Goal: Task Accomplishment & Management: Use online tool/utility

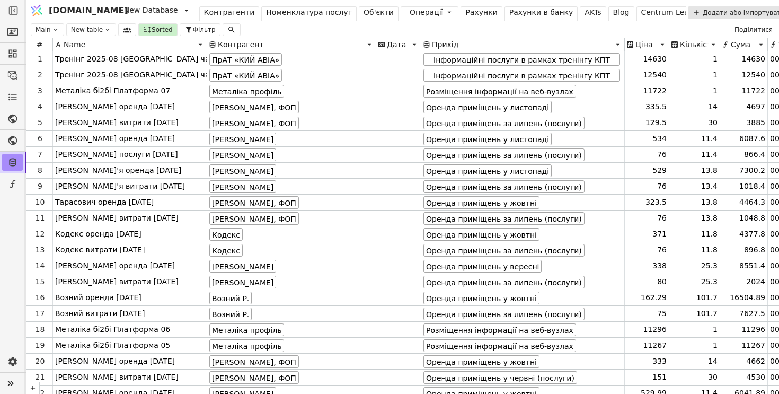
click at [410, 7] on div "Операції" at bounding box center [427, 12] width 34 height 11
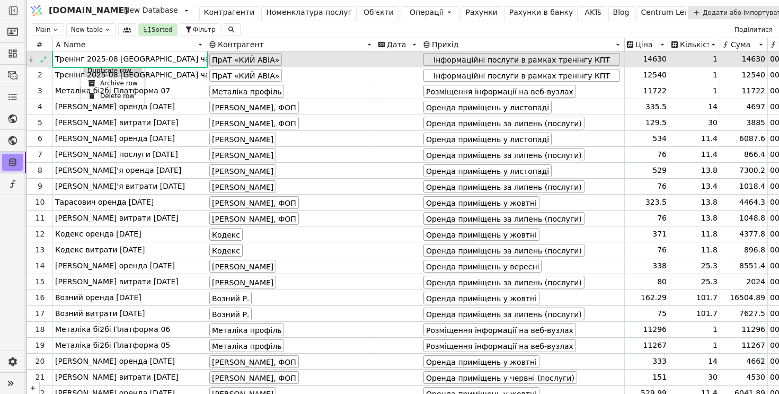
click at [88, 74] on div "Duplicate row" at bounding box center [112, 70] width 59 height 13
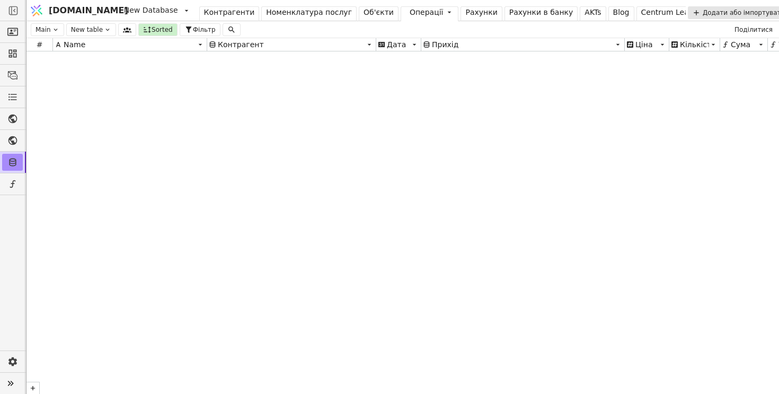
scroll to position [13749, 0]
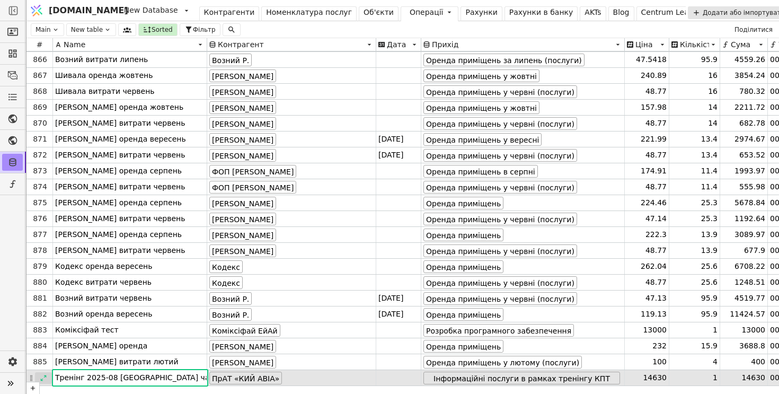
click at [41, 378] on icon at bounding box center [43, 377] width 7 height 7
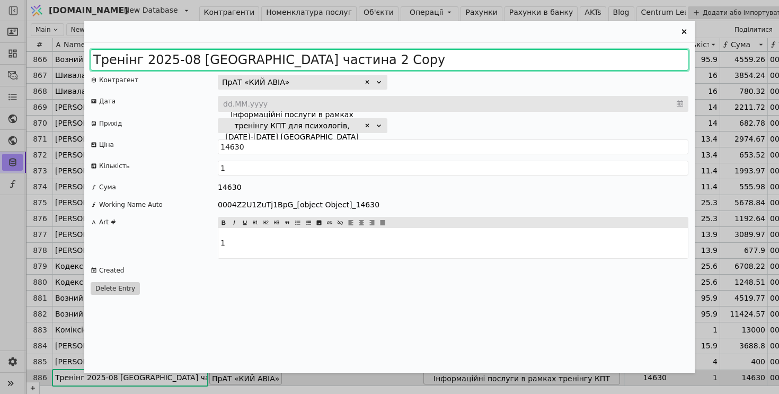
drag, startPoint x: 297, startPoint y: 57, endPoint x: 427, endPoint y: 64, distance: 130.5
click at [428, 64] on input "Тренінг 2025-08 Одеса частина 2 Copy" at bounding box center [390, 59] width 598 height 21
type input "Тренінг 2025-08 Одеса частина 3"
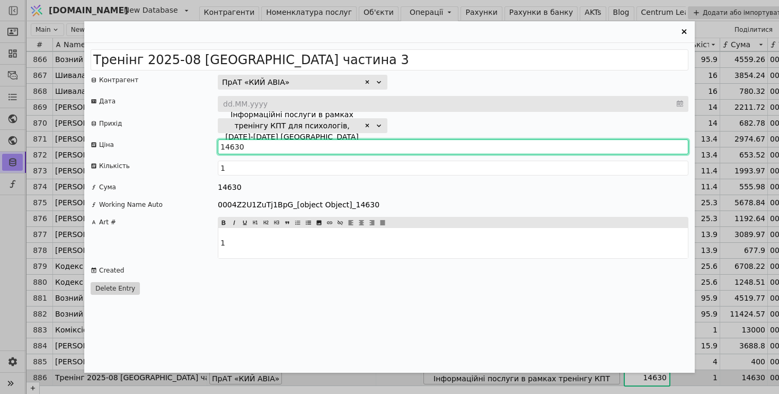
drag, startPoint x: 258, startPoint y: 144, endPoint x: 207, endPoint y: 140, distance: 50.5
click at [208, 140] on div "Ціна 14630" at bounding box center [390, 146] width 598 height 15
type input "19240"
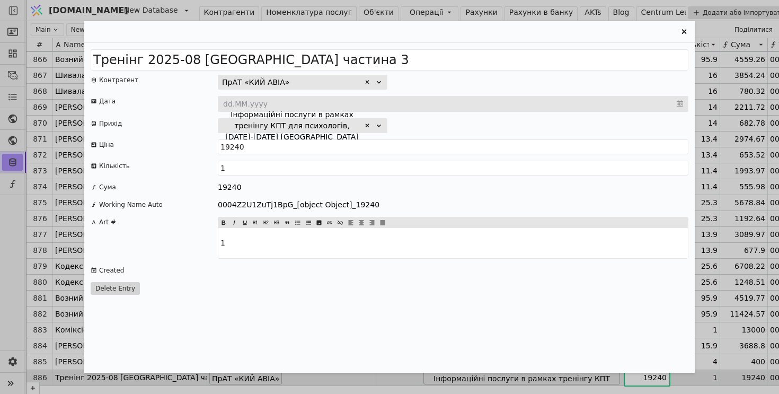
click at [197, 138] on div "Тренінг 2025-08 Одеса частина 3 Контрагент ПрАТ «КИЙ АВІА» Дата dd.MM.yyyy Прих…" at bounding box center [389, 208] width 610 height 330
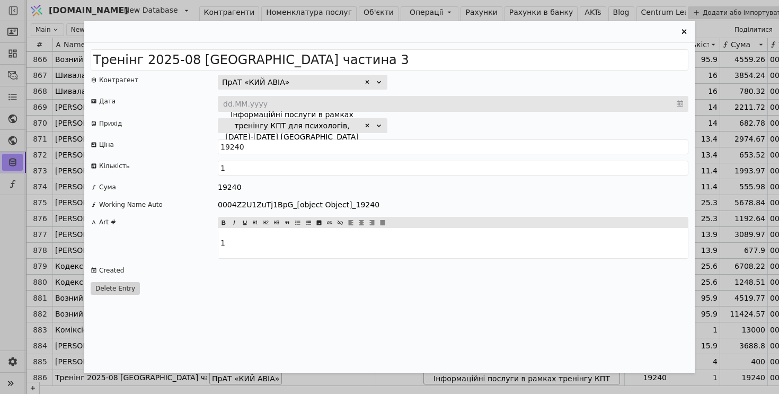
click at [681, 28] on icon "Entry Card" at bounding box center [684, 31] width 13 height 13
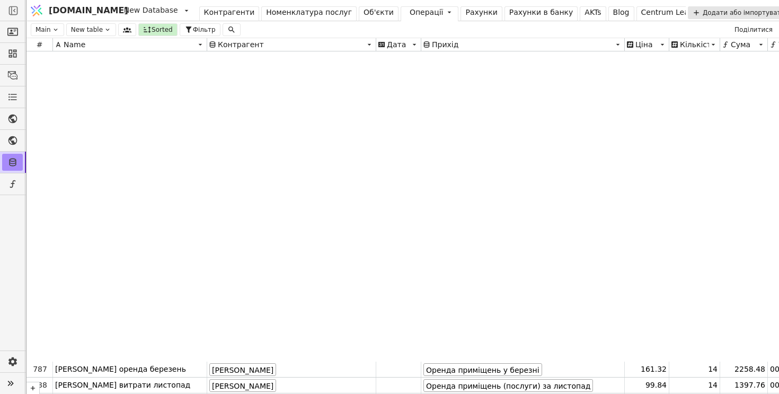
scroll to position [11941, 0]
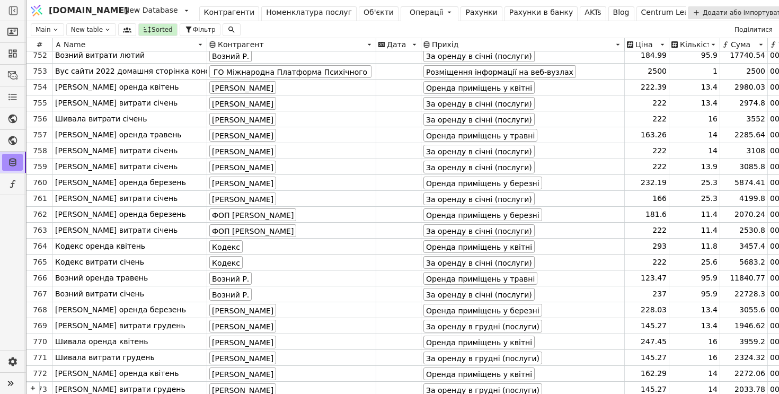
click at [465, 14] on div "Рахунки" at bounding box center [481, 12] width 32 height 11
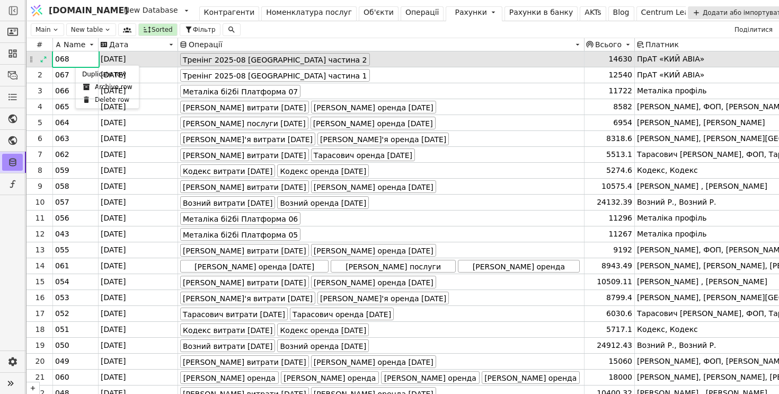
click at [91, 73] on div "Duplicate row" at bounding box center [107, 74] width 59 height 13
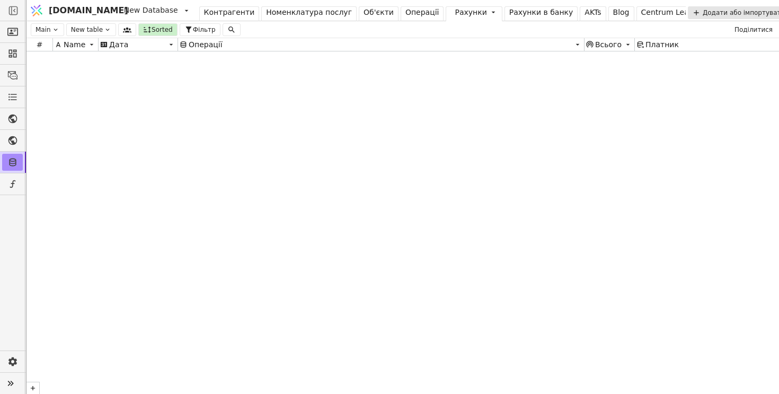
scroll to position [7312, 0]
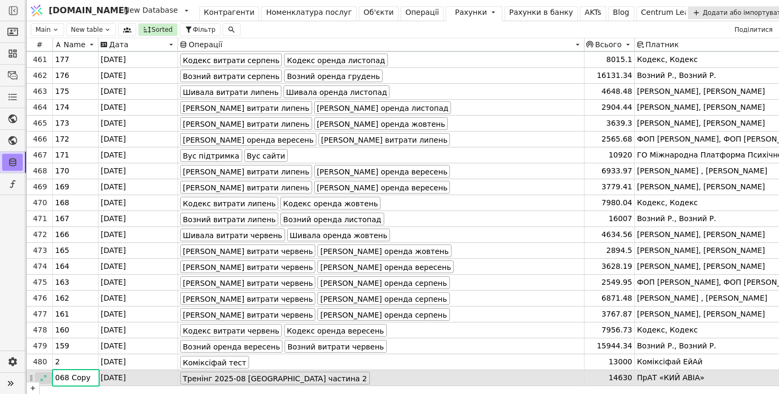
click at [43, 378] on icon at bounding box center [43, 377] width 7 height 7
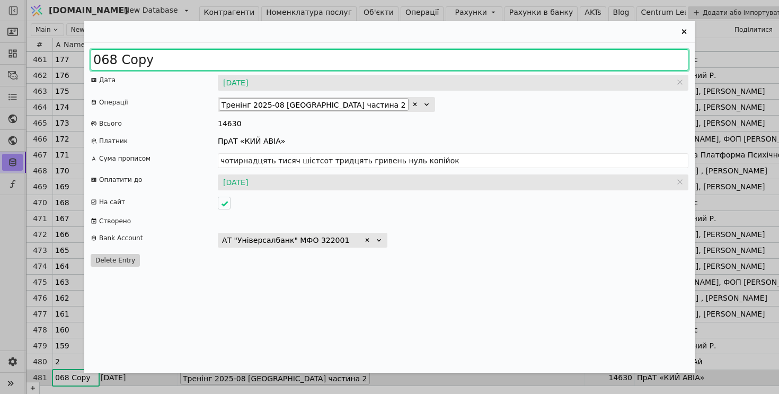
drag, startPoint x: 110, startPoint y: 61, endPoint x: 187, endPoint y: 72, distance: 77.5
click at [187, 72] on div "068 Copy Дата 07.08.2025 07.08.2025 Операції Тренінг 2025-08 Одеса частина 2 Вс…" at bounding box center [389, 208] width 610 height 330
type input "069"
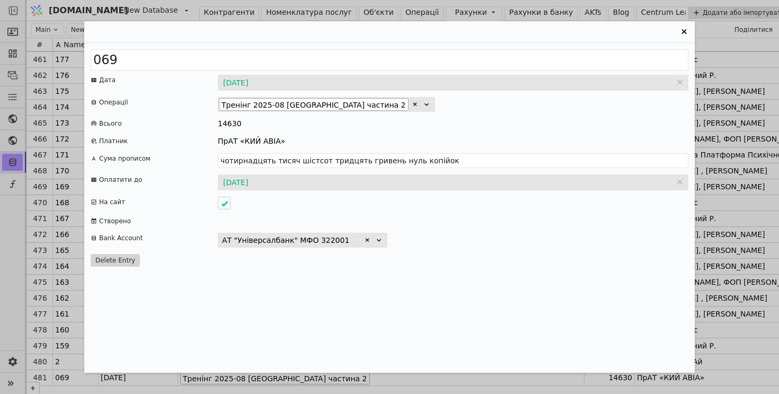
click at [399, 137] on div "ПрАТ «КИЙ АВІА»" at bounding box center [453, 141] width 471 height 11
click at [412, 105] on icon "Entry Card" at bounding box center [415, 104] width 6 height 6
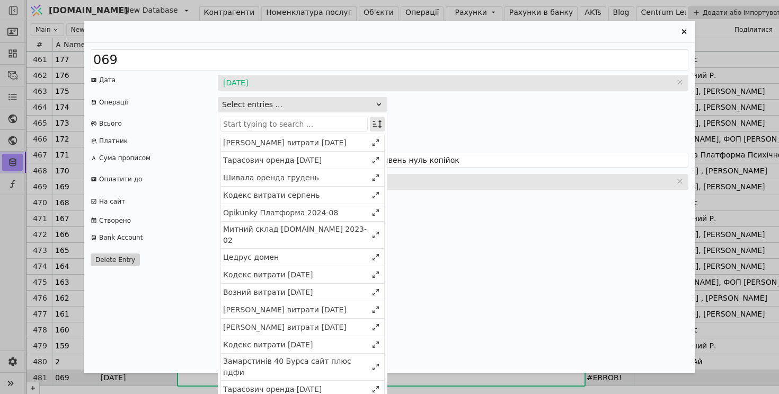
click at [378, 127] on icon "Entry Card" at bounding box center [377, 124] width 11 height 11
click at [367, 138] on div "Select" at bounding box center [324, 144] width 92 height 15
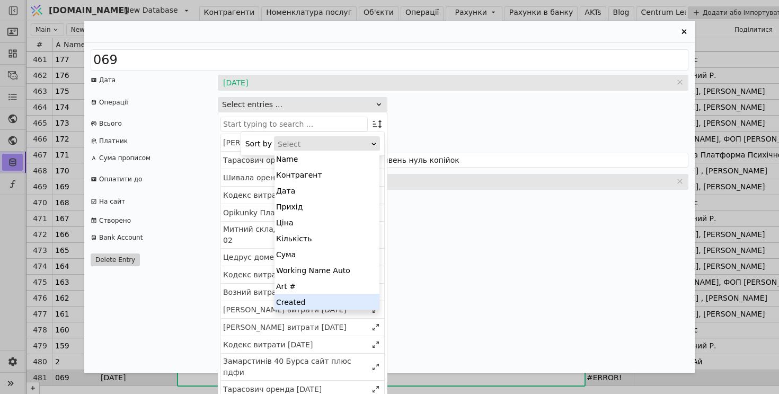
click at [340, 298] on div "Created" at bounding box center [326, 302] width 105 height 16
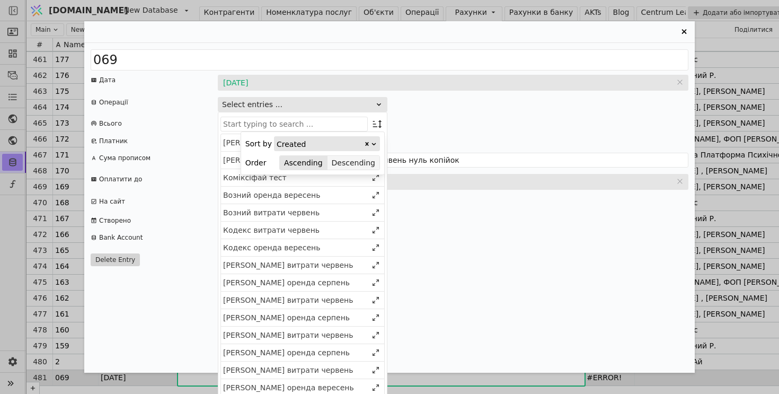
click at [358, 163] on button "Descending" at bounding box center [353, 162] width 52 height 15
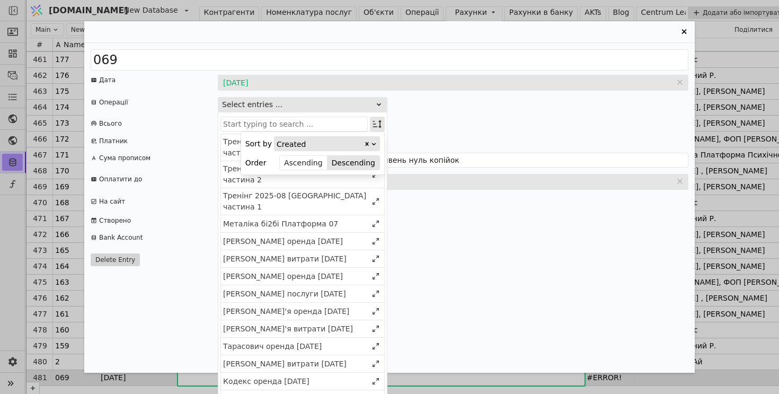
click at [377, 122] on icon "Entry Card" at bounding box center [377, 124] width 11 height 11
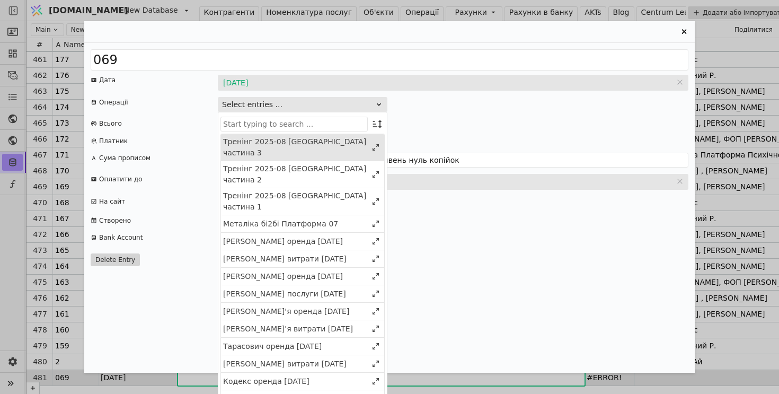
click at [355, 143] on div "Тренінг 2025-08 Одеса частина 3" at bounding box center [295, 147] width 144 height 22
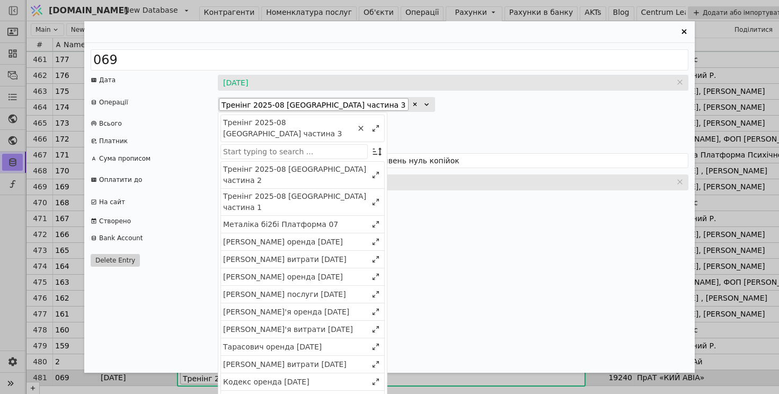
click at [438, 117] on div "069 Дата 07.08.2025 07.08.2025 Операції Тренінг 2025-08 Одеса частина 3 Тренінг…" at bounding box center [389, 208] width 610 height 330
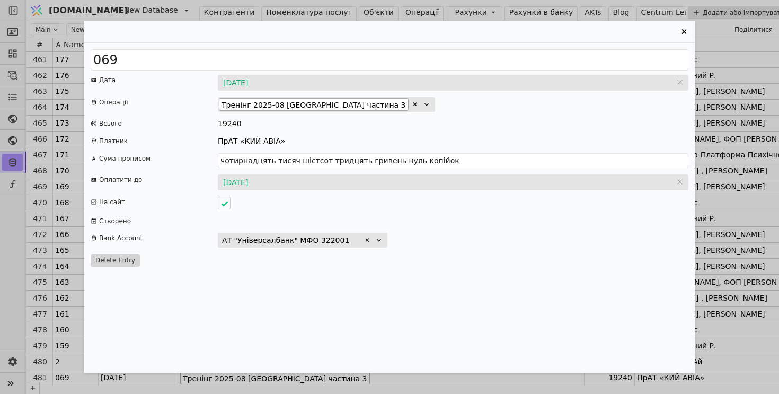
click at [685, 28] on icon "Entry Card" at bounding box center [684, 31] width 13 height 13
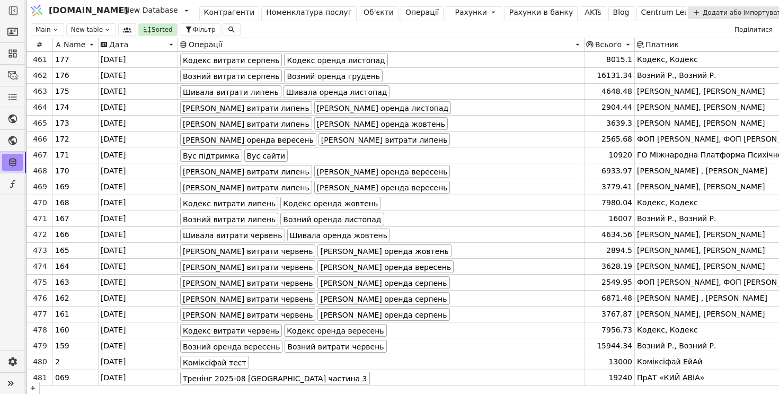
click at [405, 12] on div "Операції" at bounding box center [422, 12] width 34 height 11
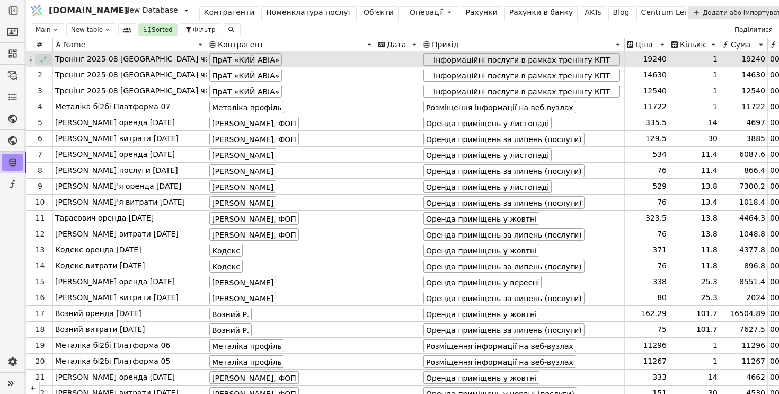
click at [41, 61] on icon at bounding box center [44, 59] width 6 height 6
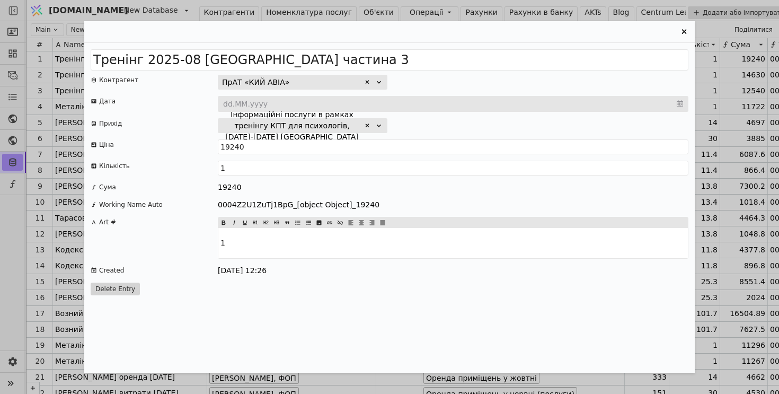
click at [406, 7] on div "Тренінг 2025-08 Одеса частина 3 Контрагент ПрАТ «КИЙ АВІА» Дата dd.MM.yyyy Прих…" at bounding box center [389, 197] width 779 height 394
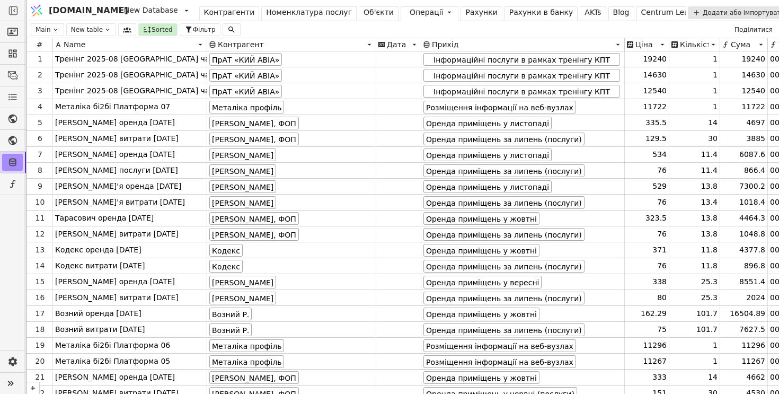
click at [410, 13] on div "Операції" at bounding box center [427, 12] width 34 height 11
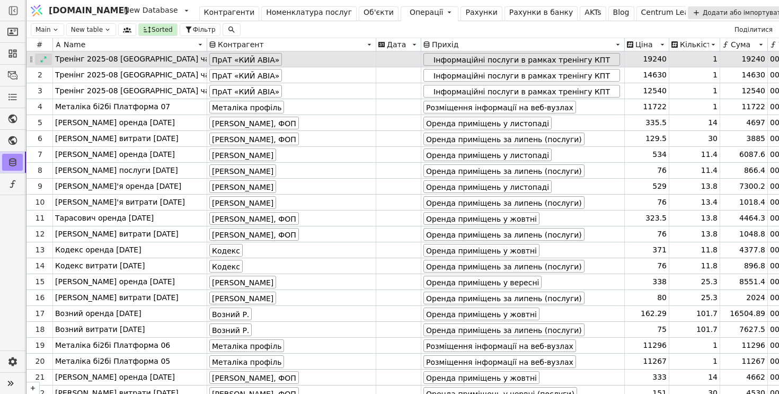
click at [45, 58] on icon at bounding box center [43, 59] width 7 height 7
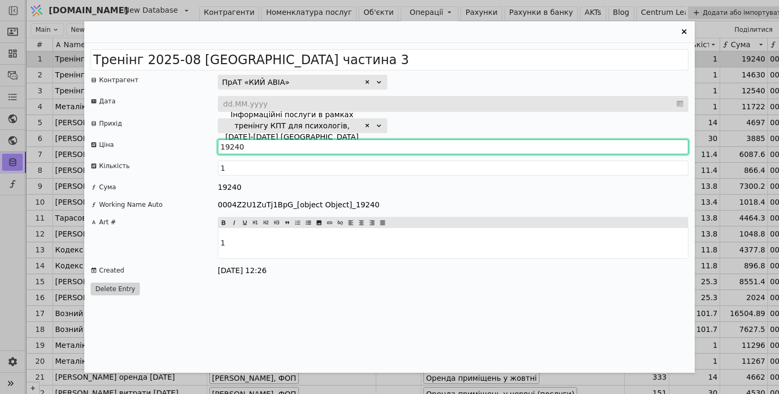
click at [263, 148] on input "19240" at bounding box center [453, 146] width 471 height 15
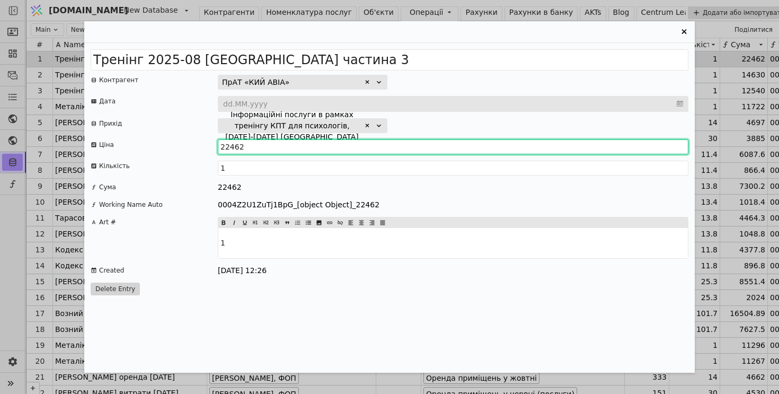
type input "22462"
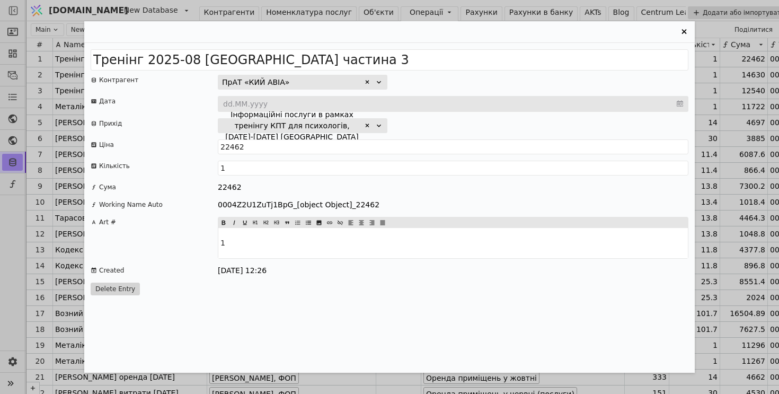
click at [194, 115] on div "Тренінг 2025-08 Одеса частина 3 Контрагент ПрАТ «КИЙ АВІА» Дата dd.MM.yyyy Прих…" at bounding box center [389, 208] width 610 height 330
click at [683, 30] on icon "Entry Card" at bounding box center [683, 31] width 5 height 5
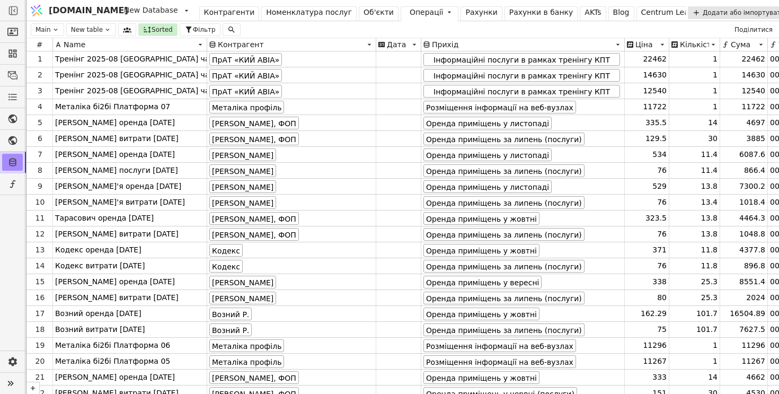
click at [465, 14] on div "Рахунки" at bounding box center [481, 12] width 32 height 11
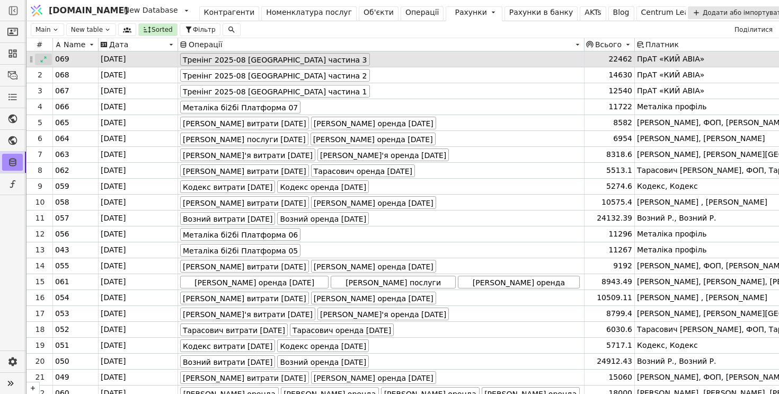
click at [40, 59] on icon at bounding box center [43, 59] width 7 height 7
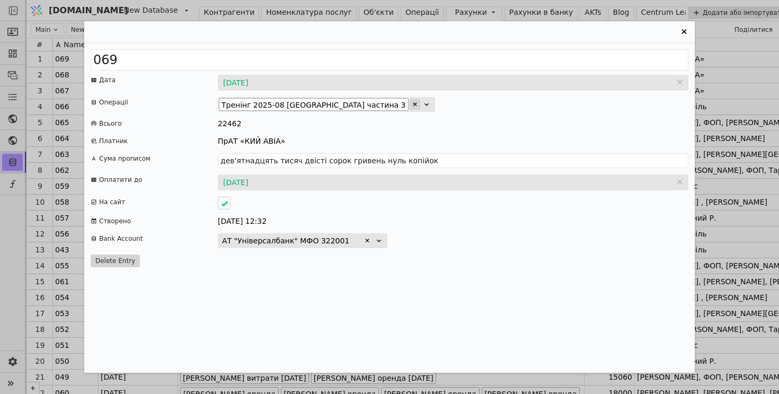
click at [413, 104] on icon "Entry Card" at bounding box center [415, 104] width 4 height 4
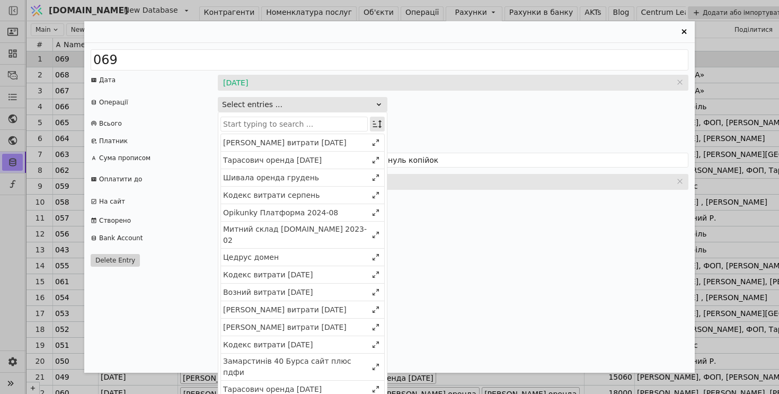
click at [379, 127] on icon "Entry Card" at bounding box center [377, 124] width 9 height 8
click at [372, 147] on icon "Entry Card" at bounding box center [373, 143] width 7 height 7
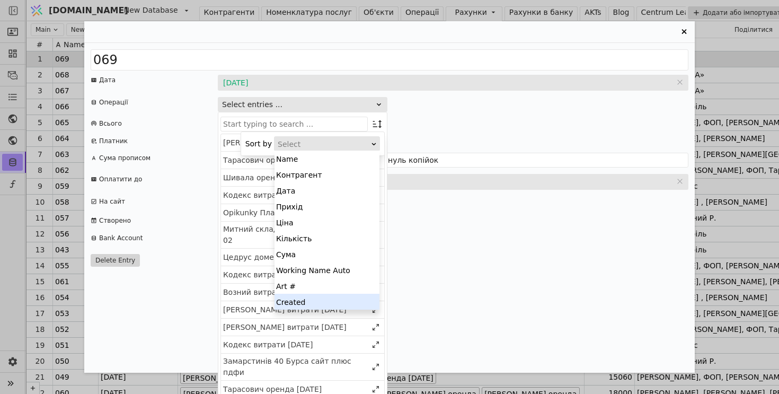
click at [342, 304] on div "Created" at bounding box center [326, 302] width 105 height 16
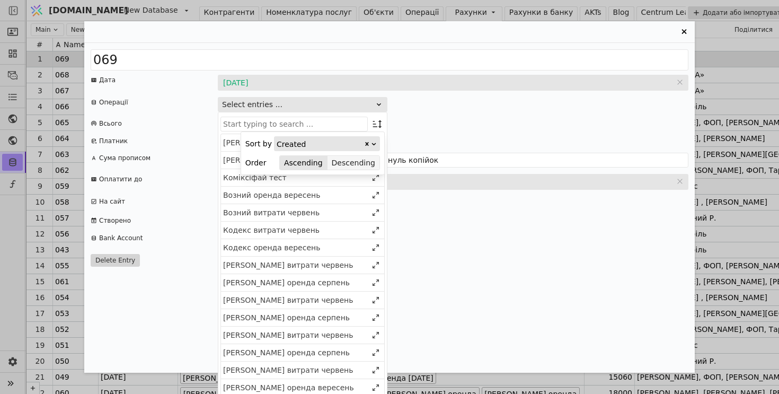
click at [364, 165] on button "Descending" at bounding box center [353, 162] width 52 height 15
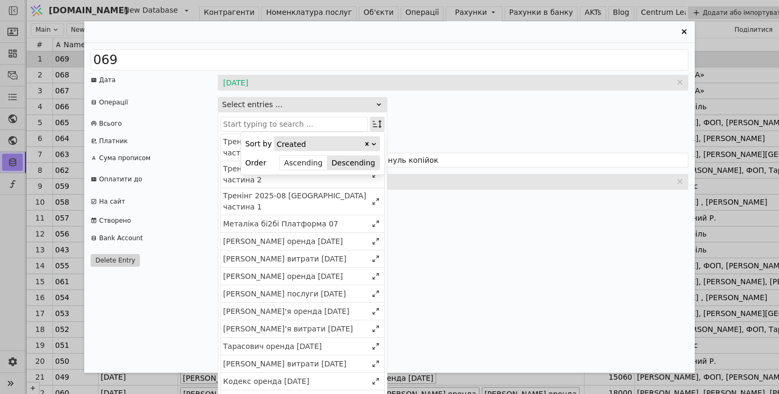
click at [378, 125] on icon "Entry Card" at bounding box center [377, 124] width 11 height 11
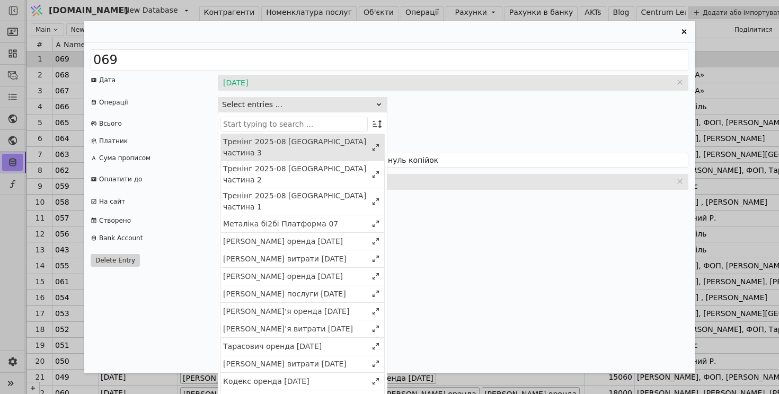
click at [345, 145] on div "Тренінг 2025-08 Одеса частина 3" at bounding box center [295, 147] width 144 height 22
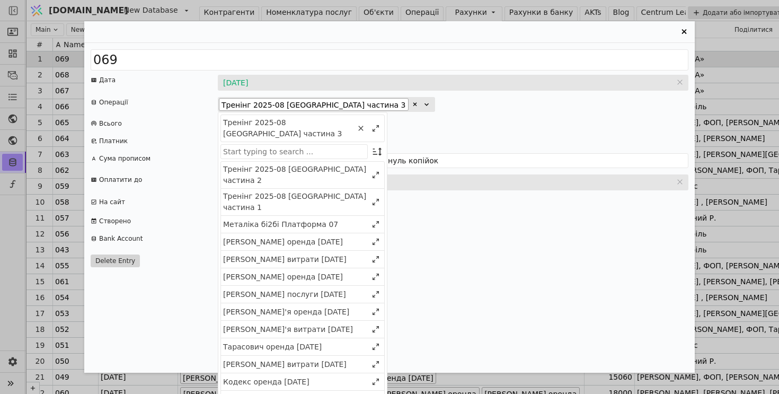
click at [454, 136] on div "ПрАТ «КИЙ АВІА»" at bounding box center [453, 141] width 471 height 11
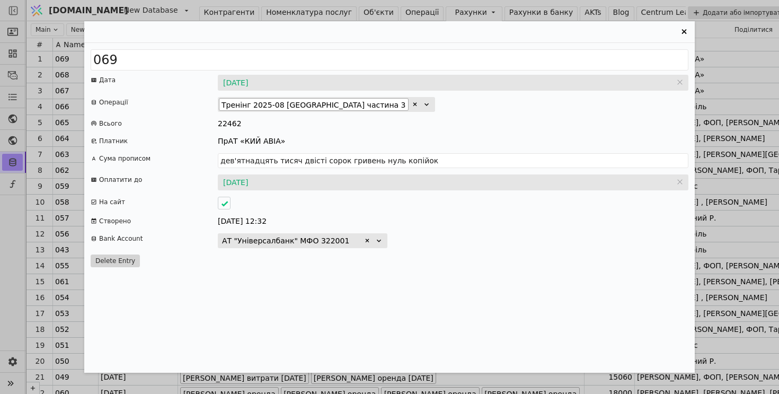
click at [682, 32] on icon "Entry Card" at bounding box center [684, 31] width 13 height 13
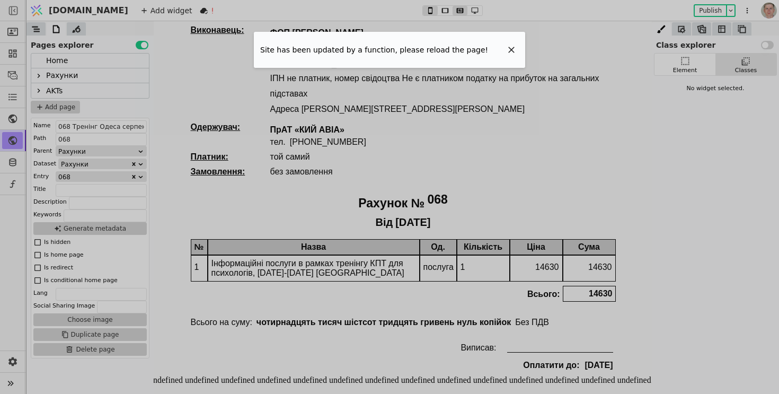
scroll to position [4, 0]
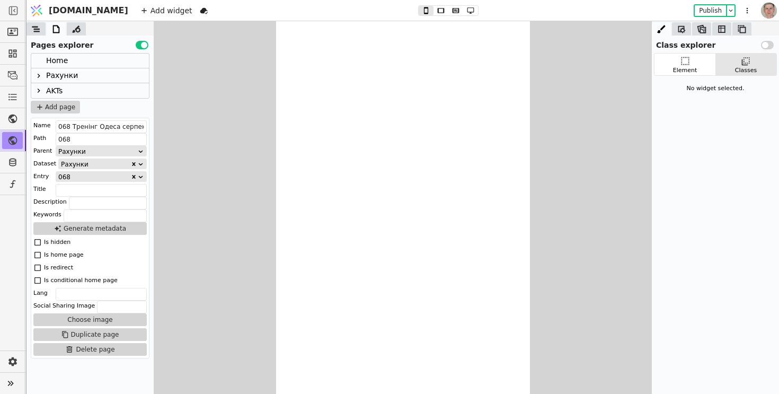
click at [37, 74] on icon at bounding box center [38, 76] width 8 height 8
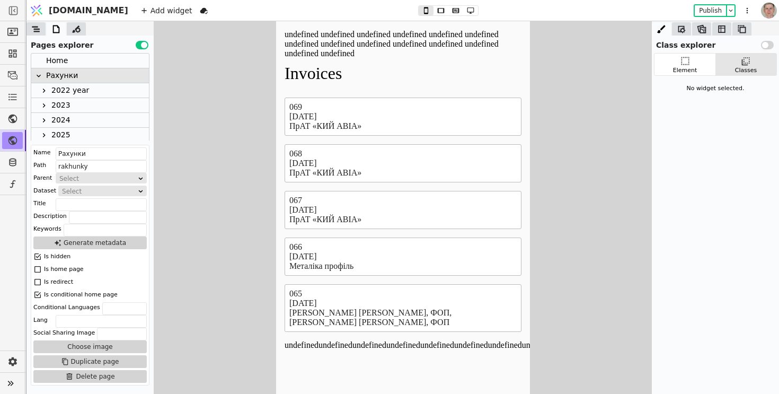
scroll to position [240, 0]
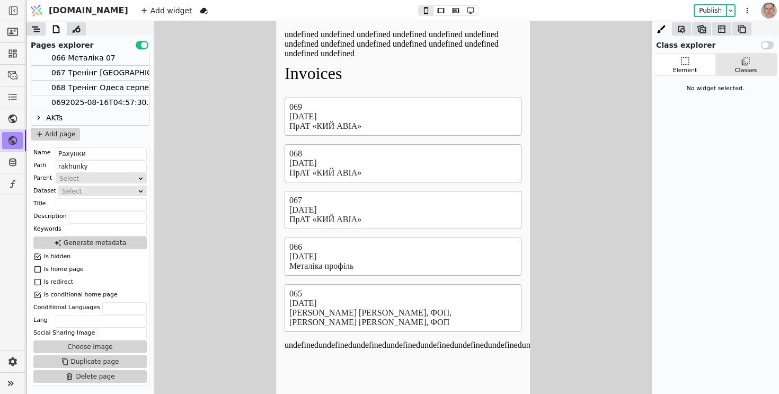
click at [114, 103] on div "0692025-08-16T04:57:30.000Z" at bounding box center [109, 102] width 117 height 14
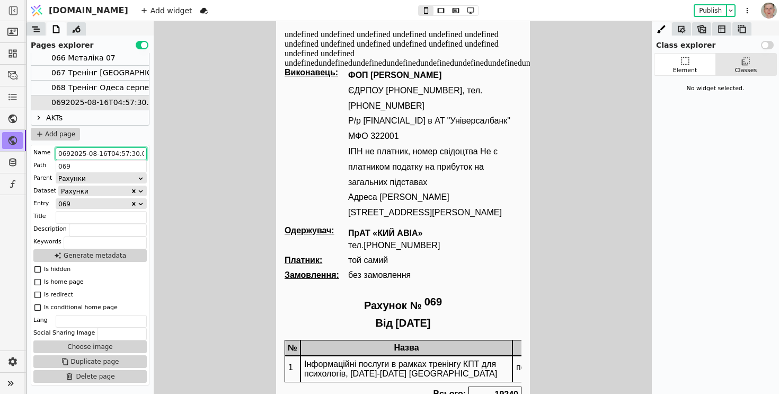
scroll to position [0, 11]
drag, startPoint x: 69, startPoint y: 152, endPoint x: 230, endPoint y: 179, distance: 163.2
click at [232, 179] on div "Class explorer Use setting Element Classes No widget selected. Pages explorer U…" at bounding box center [402, 207] width 752 height 372
type input "069 Тренінг Тех"
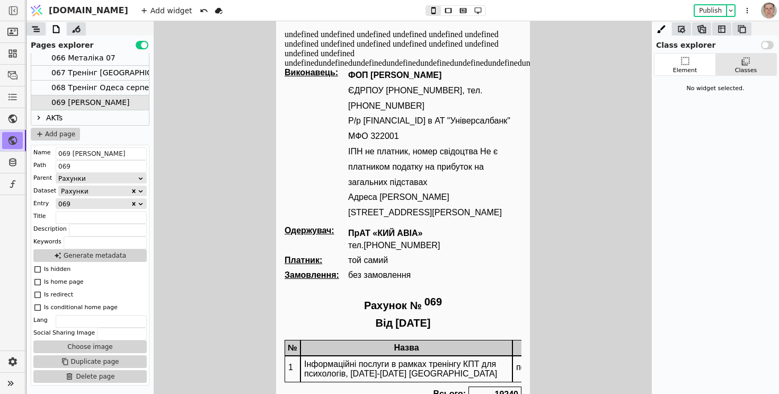
click at [210, 129] on div at bounding box center [402, 207] width 752 height 372
click at [472, 10] on icon at bounding box center [478, 10] width 13 height 7
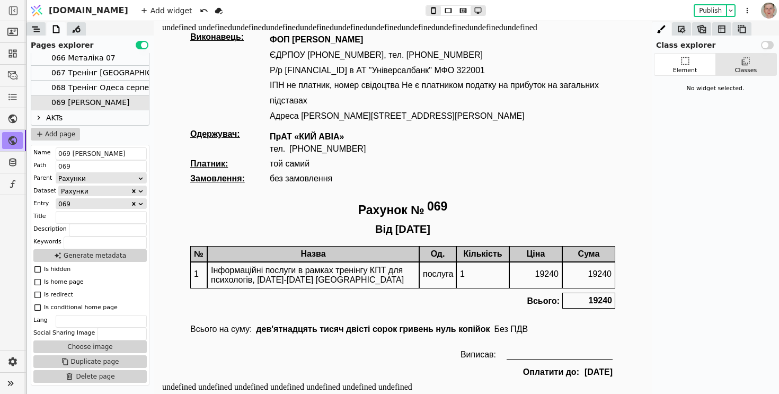
scroll to position [16, 0]
type button "3"
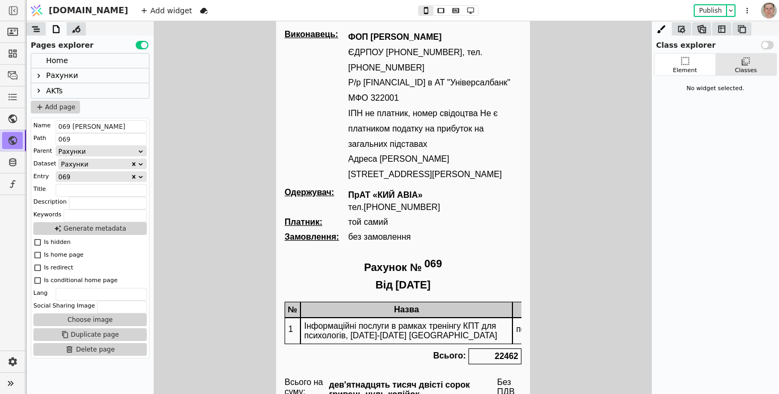
click at [451, 4] on div "Add widget Publish" at bounding box center [446, 10] width 625 height 21
click at [464, 10] on icon at bounding box center [470, 10] width 13 height 7
click at [449, 12] on icon at bounding box center [455, 10] width 13 height 7
click at [452, 12] on icon at bounding box center [455, 10] width 7 height 5
click at [467, 12] on icon at bounding box center [470, 10] width 7 height 6
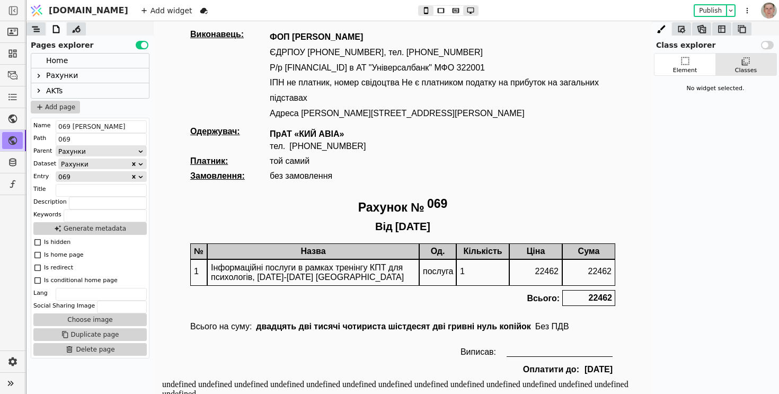
type button "3"
